Goal: Task Accomplishment & Management: Use online tool/utility

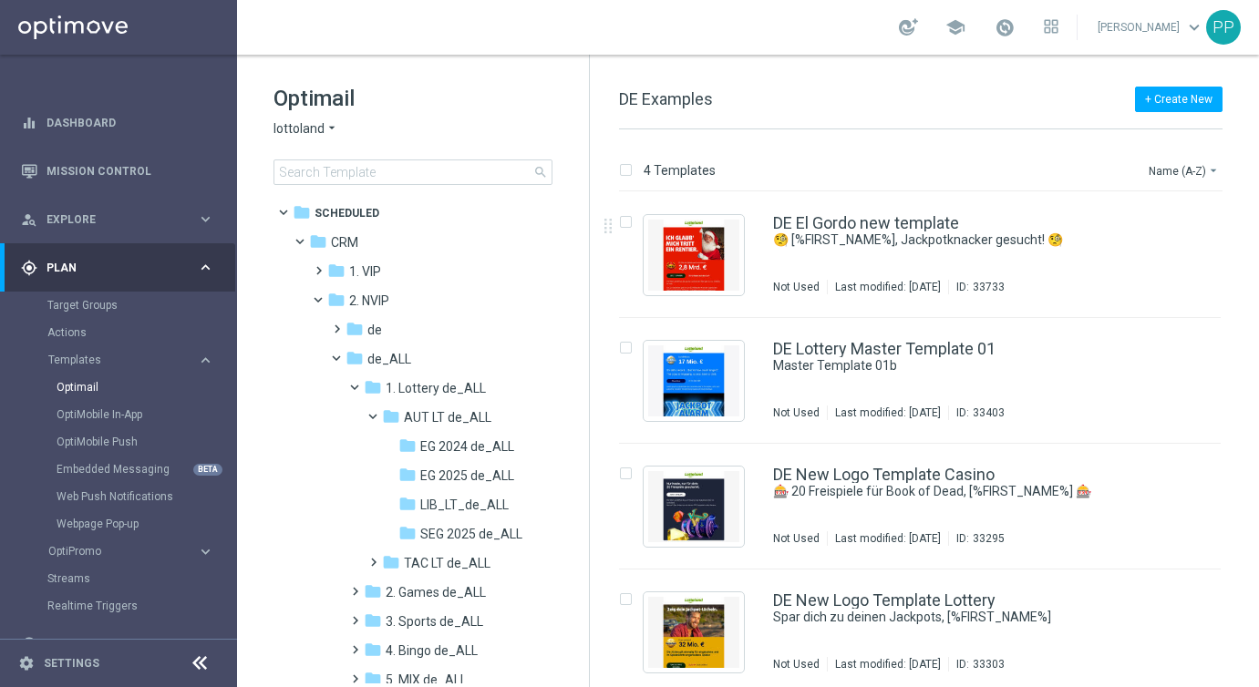
scroll to position [873, 0]
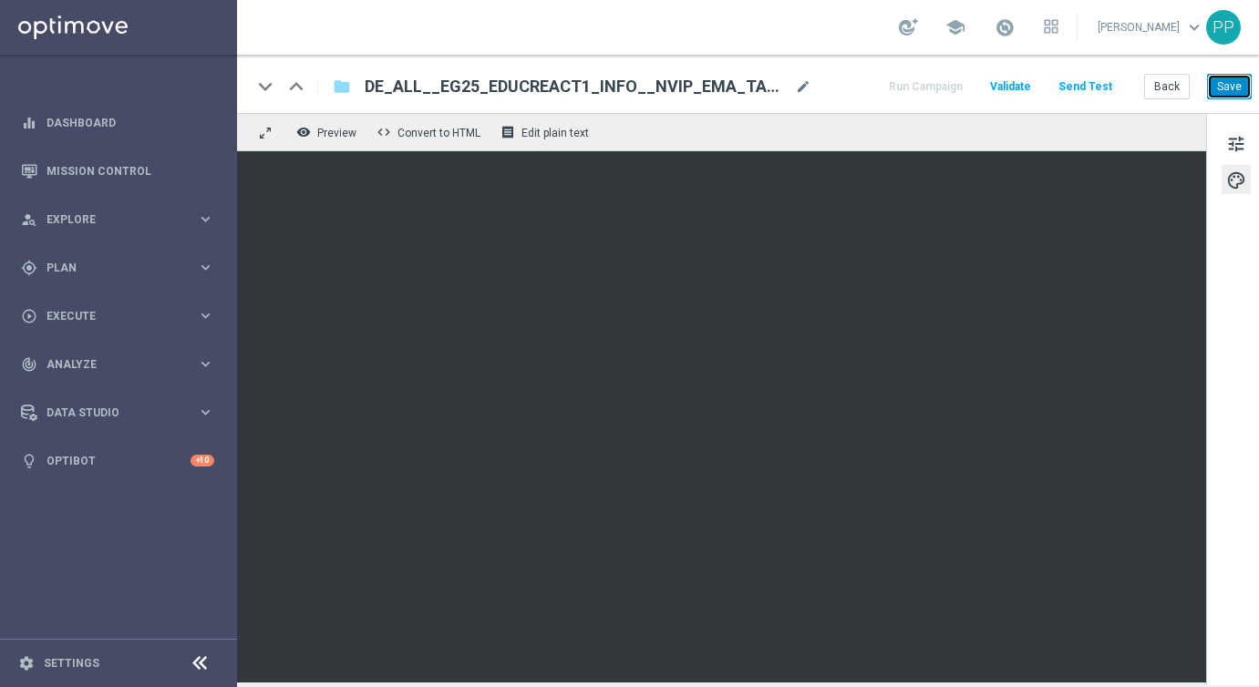
click at [1225, 88] on button "Save" at bounding box center [1229, 87] width 45 height 26
